Goal: Transaction & Acquisition: Subscribe to service/newsletter

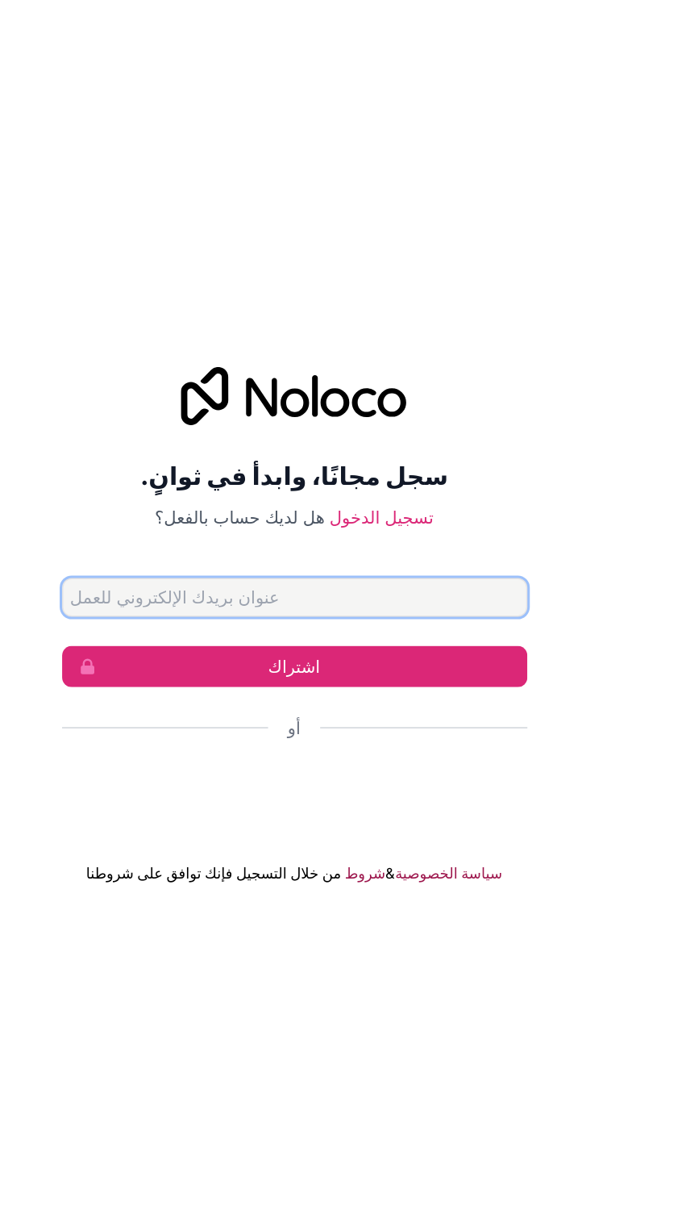
click at [469, 604] on input "عنوان البريد الإلكتروني" at bounding box center [344, 591] width 310 height 26
type input "[EMAIL_ADDRESS][DOMAIN_NAME]"
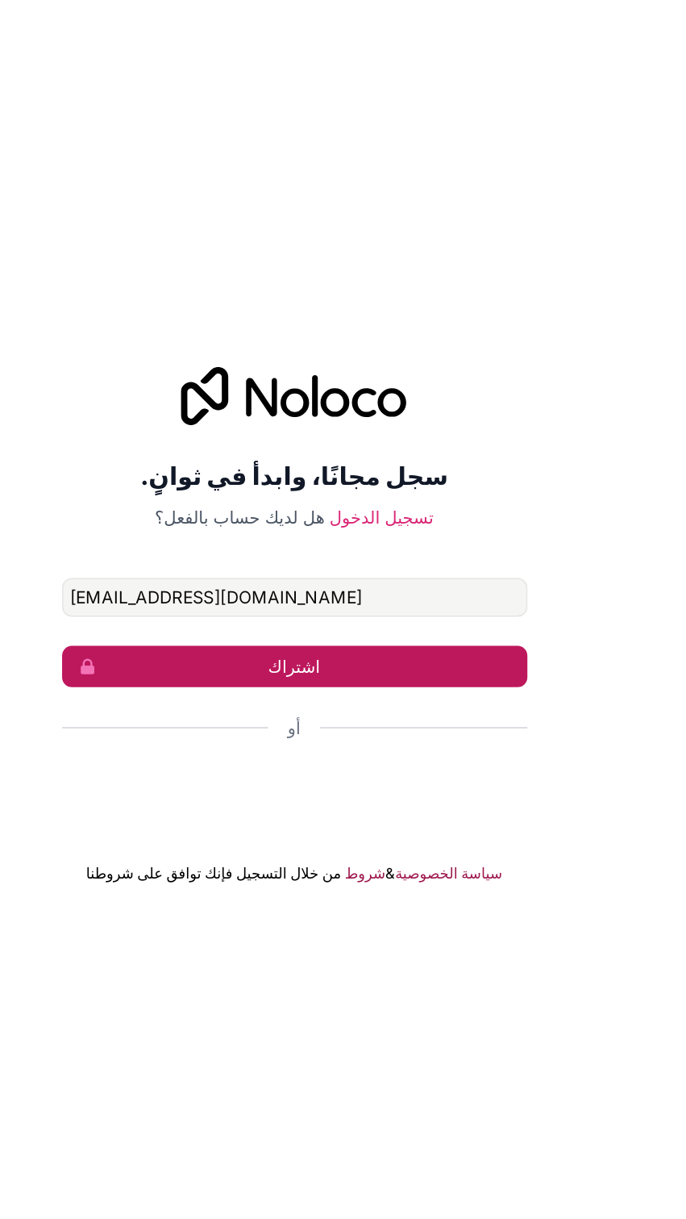
click at [462, 651] on button "اشتراك" at bounding box center [344, 636] width 310 height 27
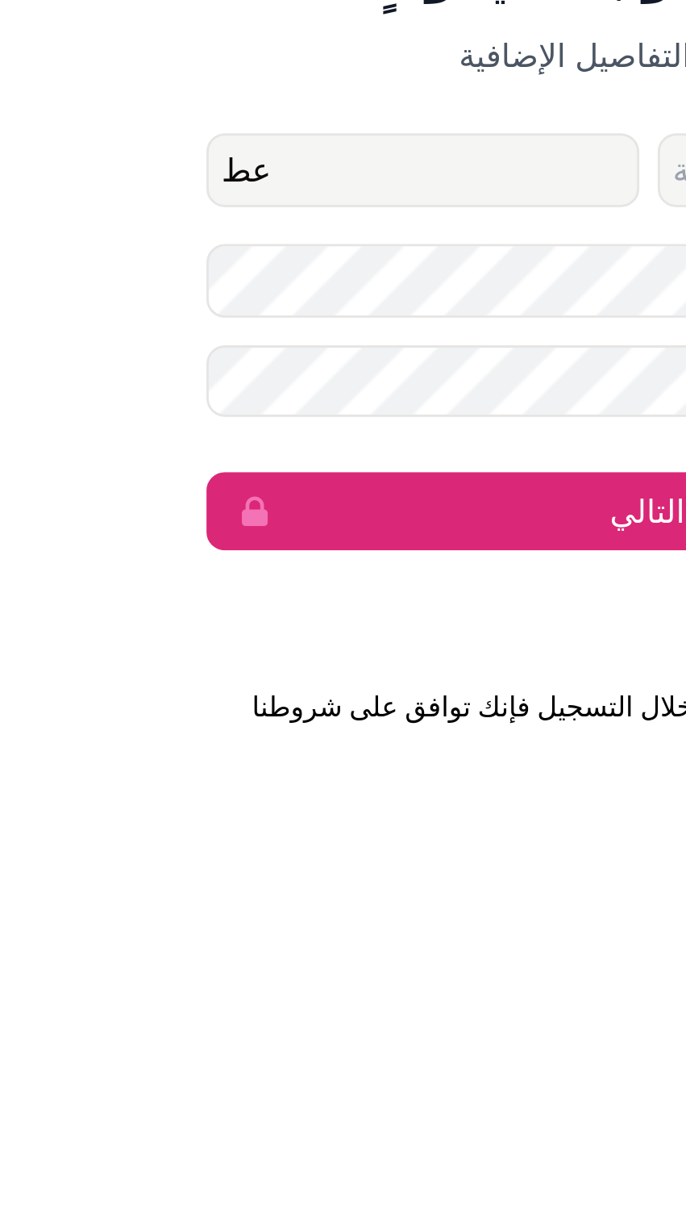
type input "ع"
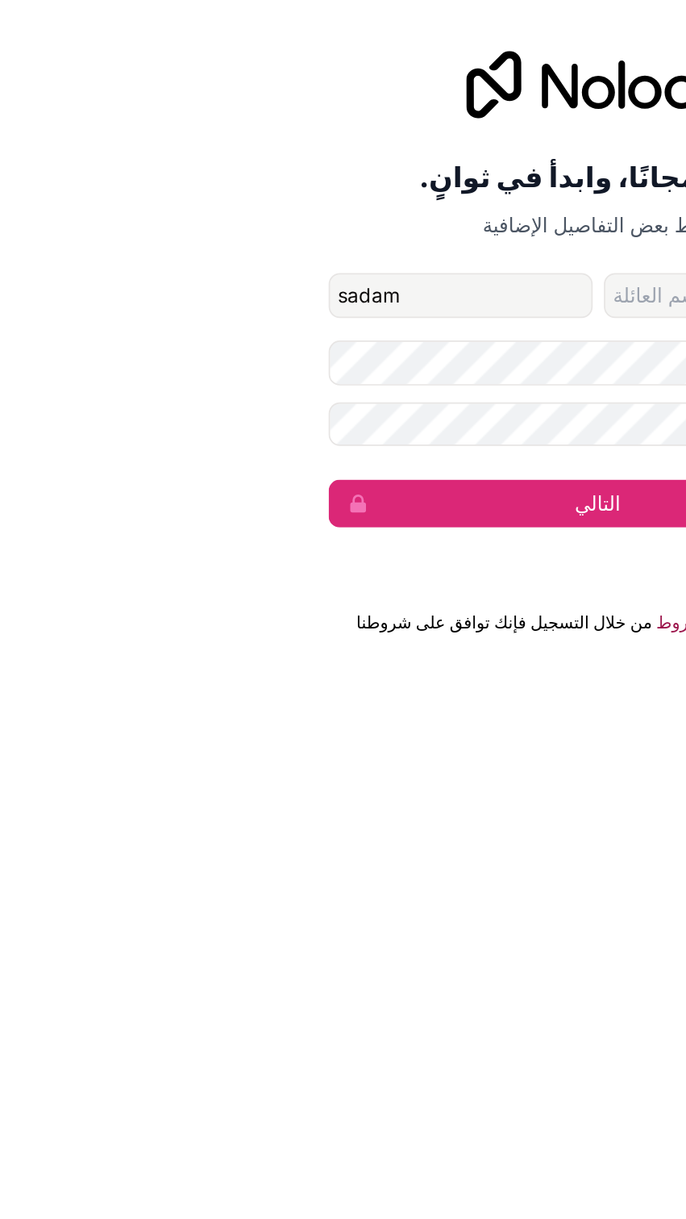
click at [266, 606] on input "sadam" at bounding box center [265, 594] width 152 height 26
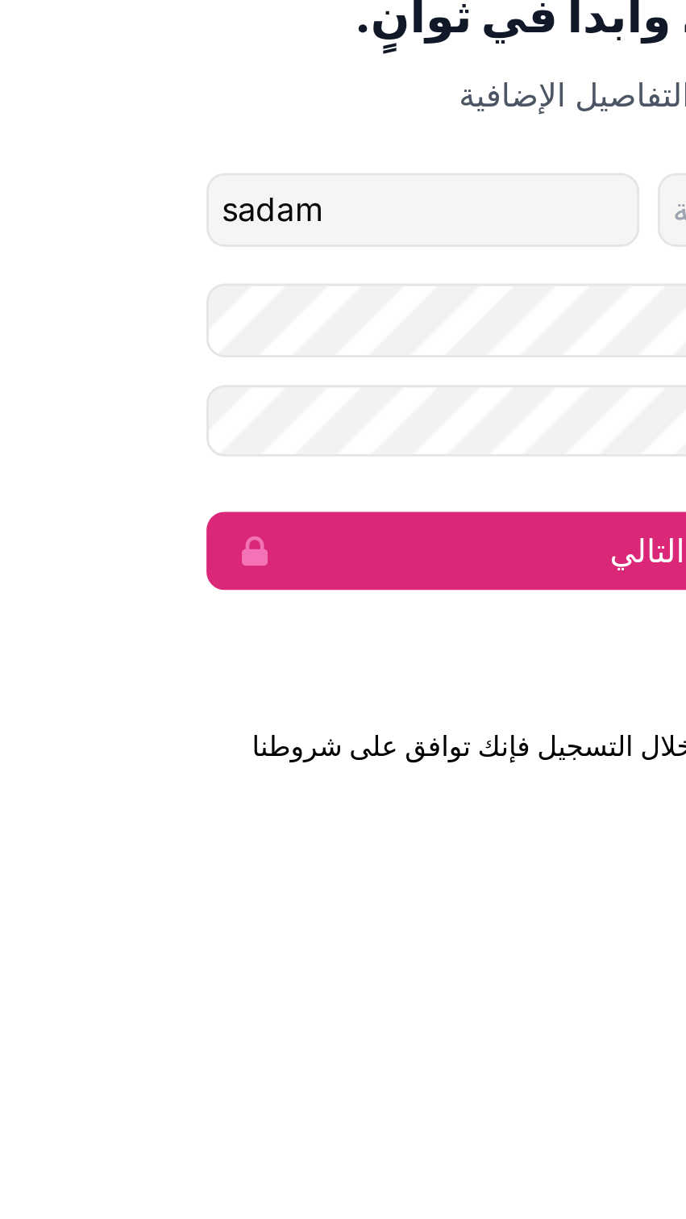
click at [275, 606] on input "sadam" at bounding box center [265, 594] width 152 height 26
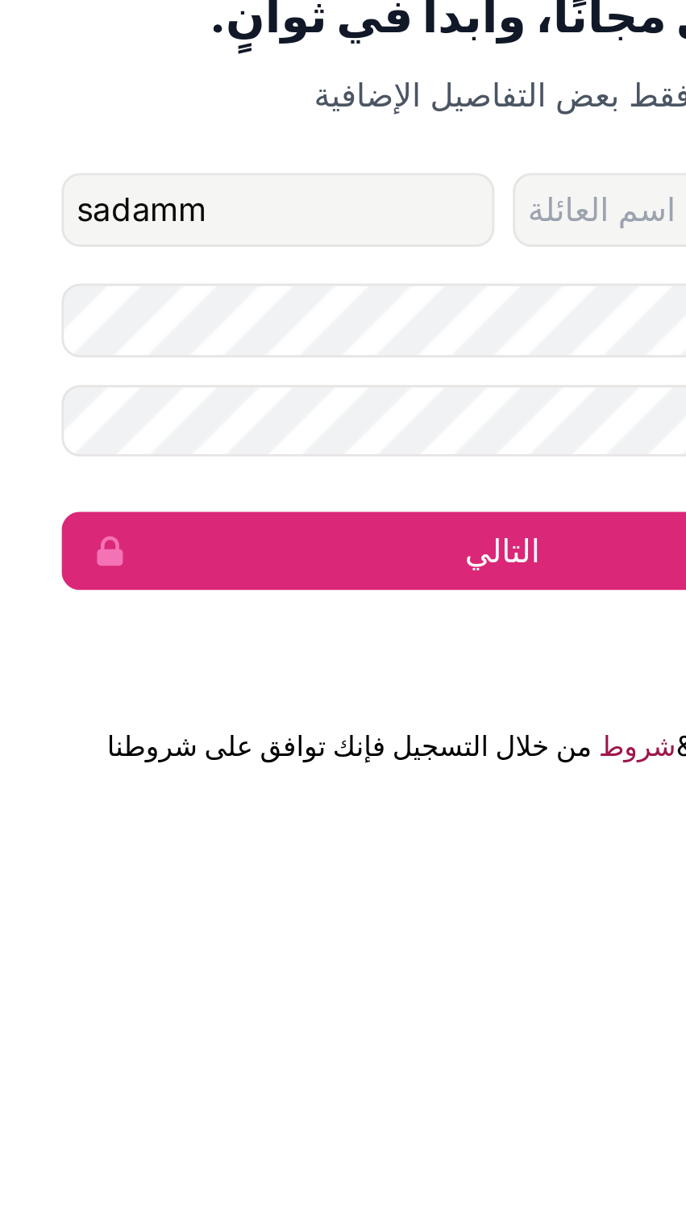
type input "sadamm"
click at [375, 606] on input "اسم العائلة" at bounding box center [423, 594] width 152 height 26
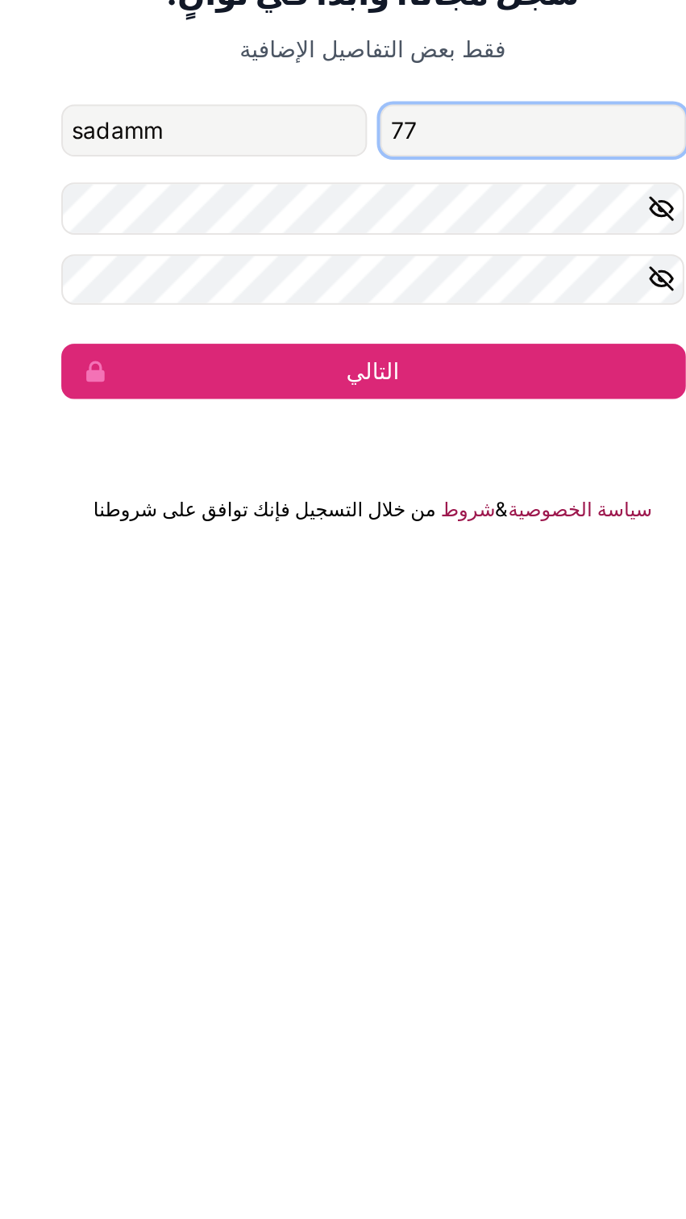
type input "[EMAIL_ADDRESS][DOMAIN_NAME]"
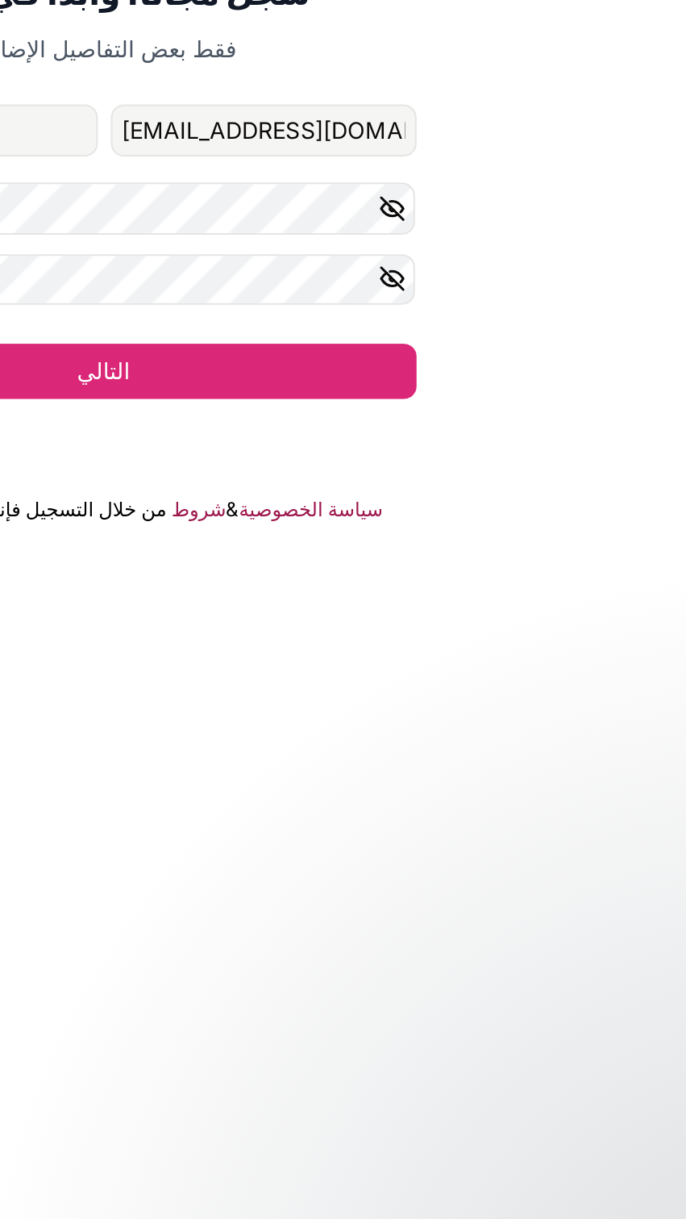
click at [486, 638] on icon "button" at bounding box center [486, 632] width 11 height 11
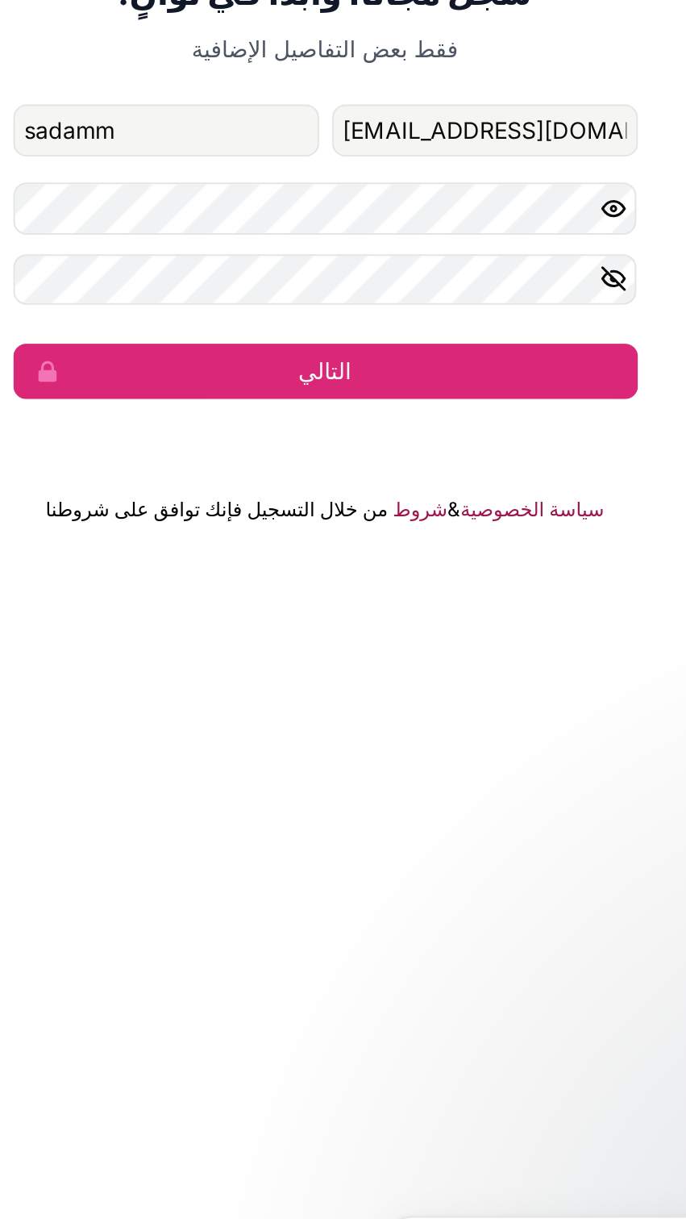
click at [486, 673] on icon "button" at bounding box center [486, 667] width 11 height 11
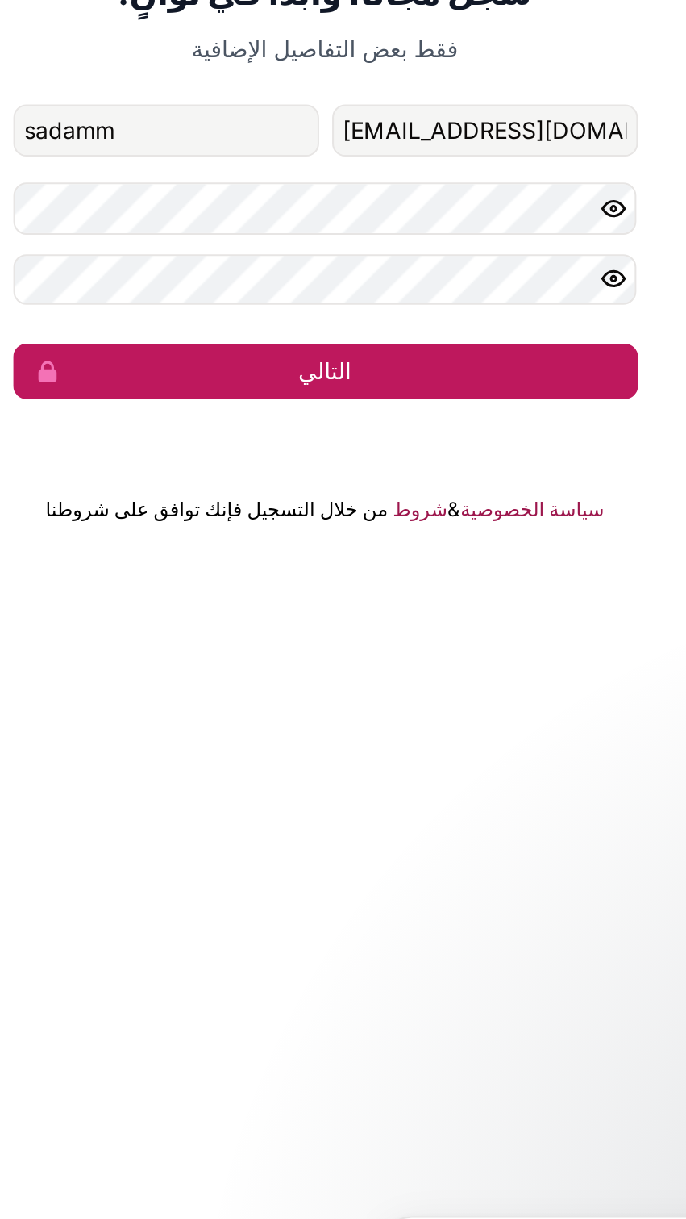
click at [419, 727] on button "التالي" at bounding box center [344, 712] width 310 height 27
